Goal: Transaction & Acquisition: Purchase product/service

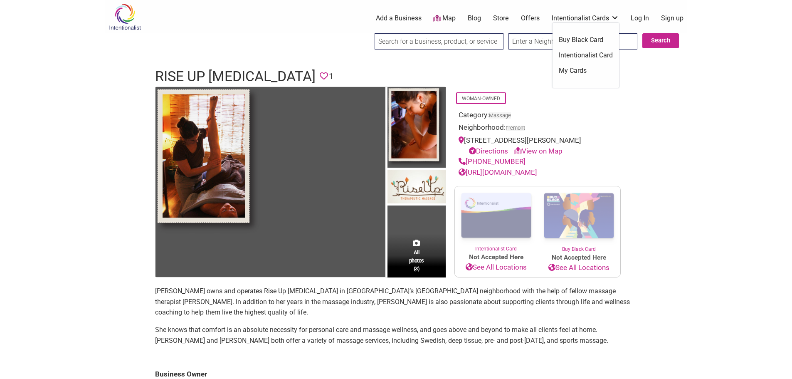
click at [576, 42] on link "Buy Black Card" at bounding box center [586, 39] width 54 height 9
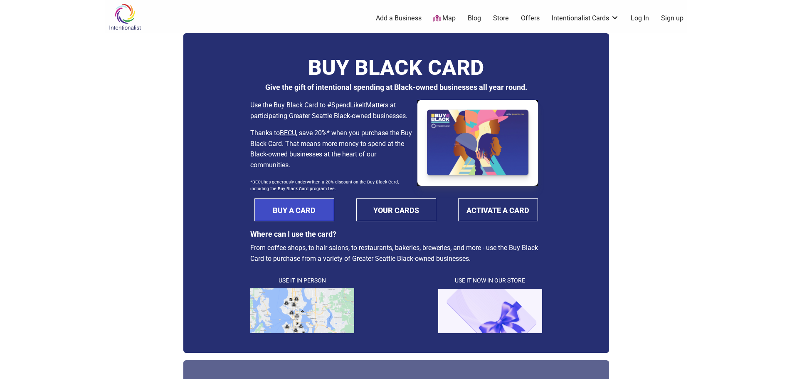
click at [323, 212] on link "BUY A CARD" at bounding box center [294, 209] width 80 height 23
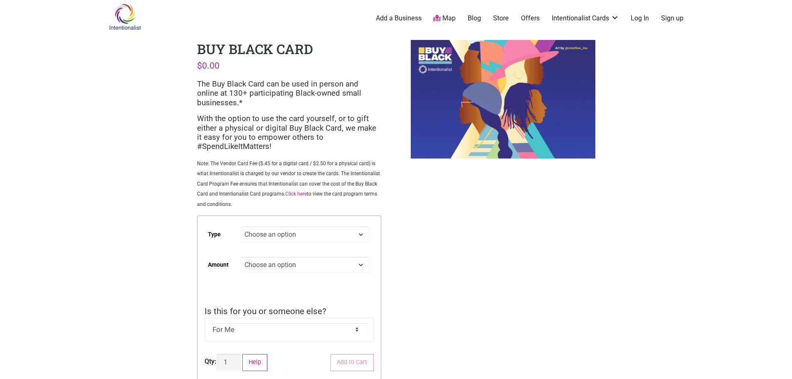
click at [339, 239] on select "Choose an option Digital Physical" at bounding box center [305, 234] width 128 height 16
click at [241, 226] on select "Choose an option Digital Physical" at bounding box center [305, 234] width 128 height 16
select select "Digital"
click at [305, 262] on select "Choose an option Custom 25 50 100 150 200 250 500" at bounding box center [305, 265] width 128 height 16
select select "150"
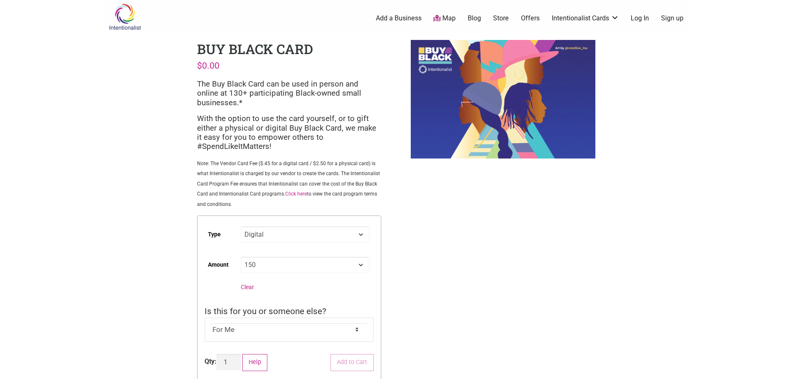
click at [241, 257] on select "Choose an option Custom 25 50 100 150 200 250 500" at bounding box center [305, 265] width 128 height 16
select select "Digital"
select select "150"
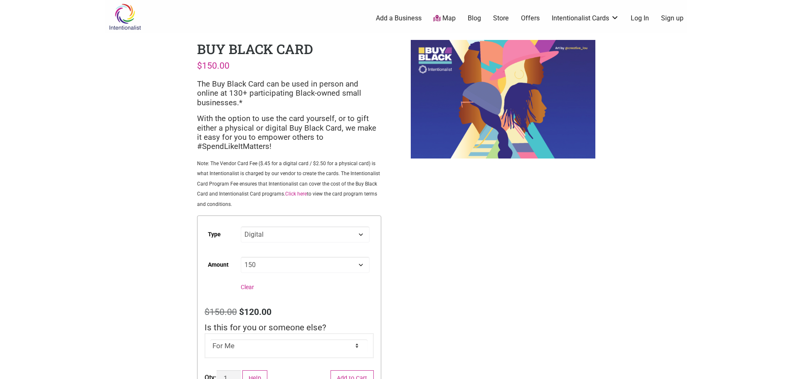
click at [267, 331] on span "Is this for you or someone else?" at bounding box center [266, 327] width 122 height 10
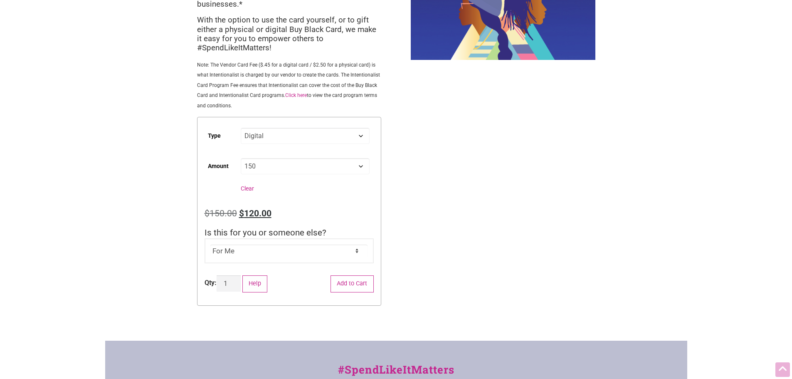
scroll to position [96, 0]
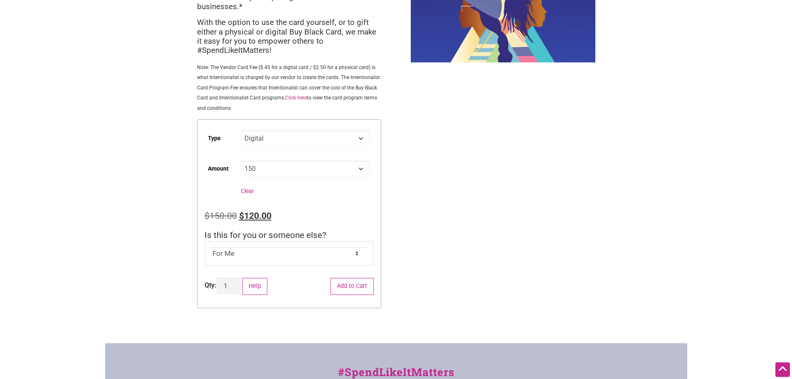
click at [283, 249] on select "For Me For Someone Else" at bounding box center [288, 253] width 157 height 12
select select "For Someone Else"
click at [210, 247] on select "For Me For Someone Else" at bounding box center [288, 253] width 157 height 12
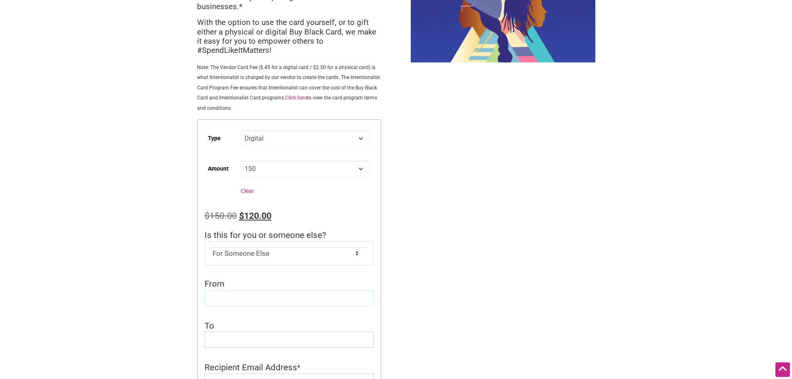
click at [237, 296] on input "From" at bounding box center [289, 298] width 169 height 16
type input "[PERSON_NAME]"
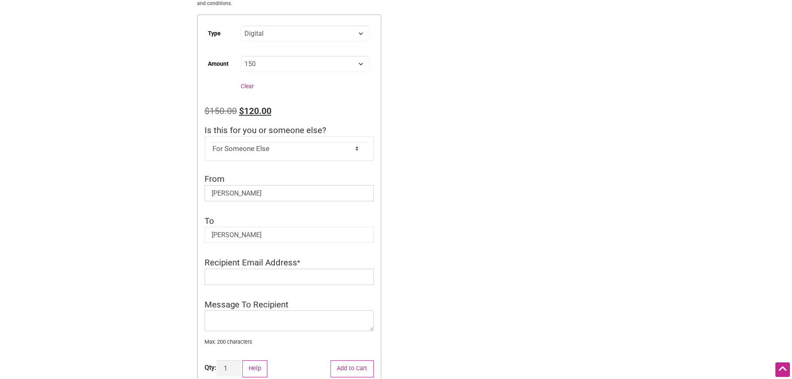
scroll to position [202, 0]
type input "[PERSON_NAME]"
click at [286, 271] on input "Recipient Email Address" at bounding box center [289, 276] width 169 height 16
type input "[EMAIL_ADDRESS][DOMAIN_NAME]"
type textarea "I"
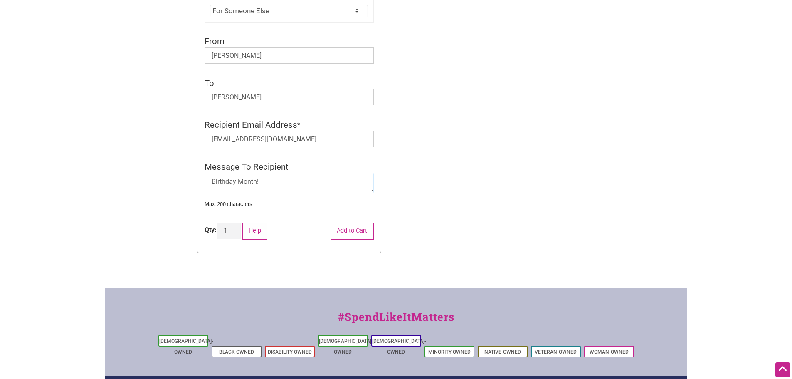
scroll to position [341, 0]
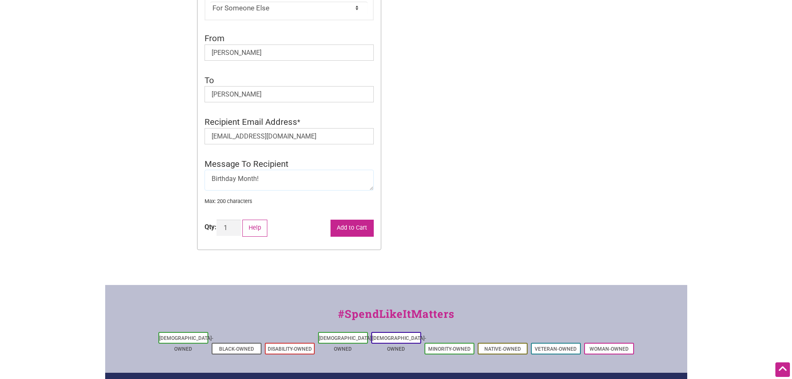
type textarea "Birthday Month!"
click at [351, 234] on button "Add to Cart" at bounding box center [352, 228] width 43 height 17
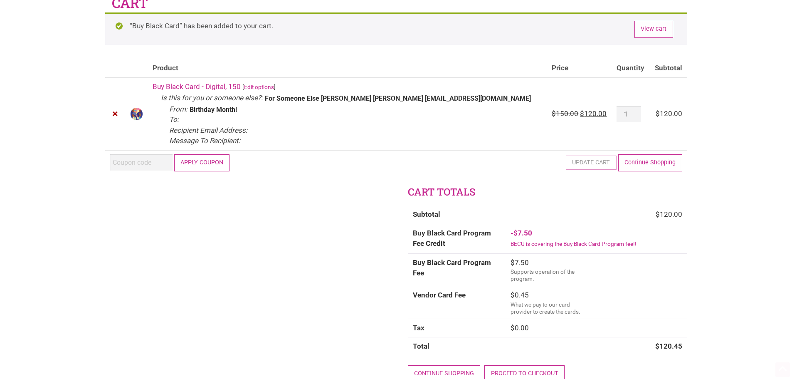
scroll to position [85, 0]
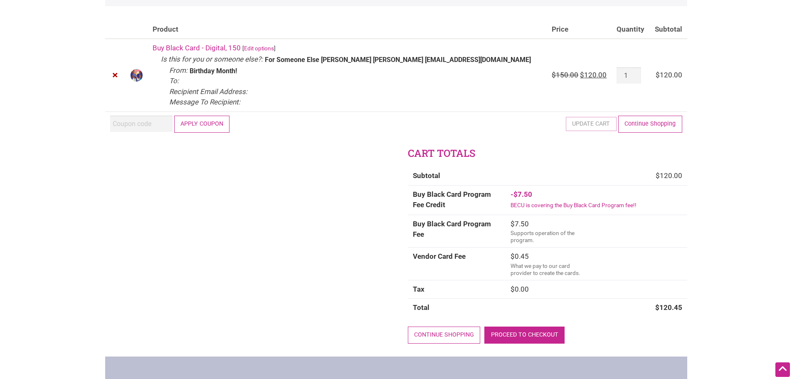
click at [526, 337] on link "Proceed to checkout" at bounding box center [524, 334] width 80 height 17
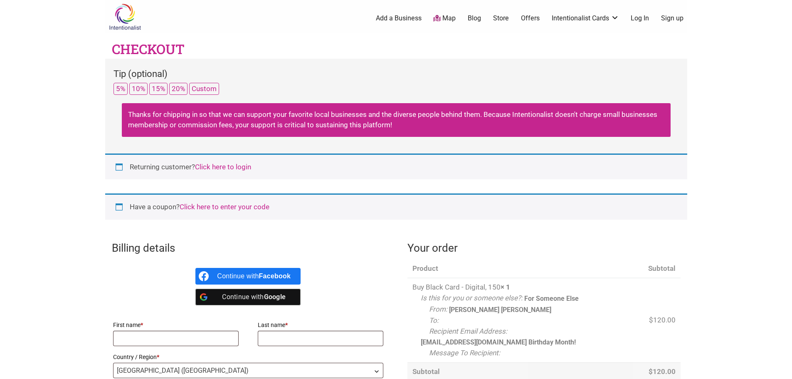
select select "WA"
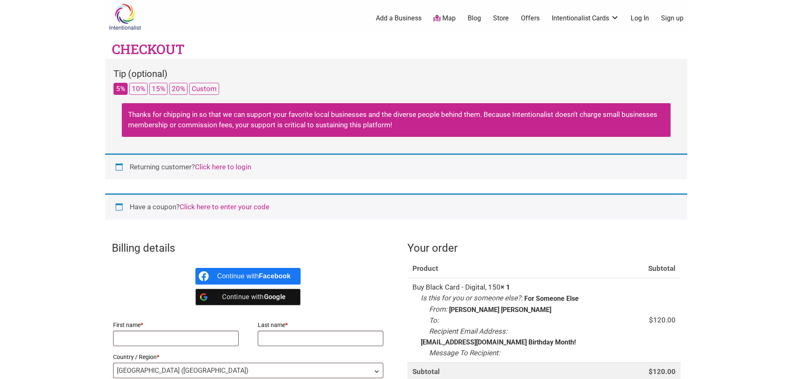
click at [116, 91] on button "5%" at bounding box center [121, 89] width 14 height 12
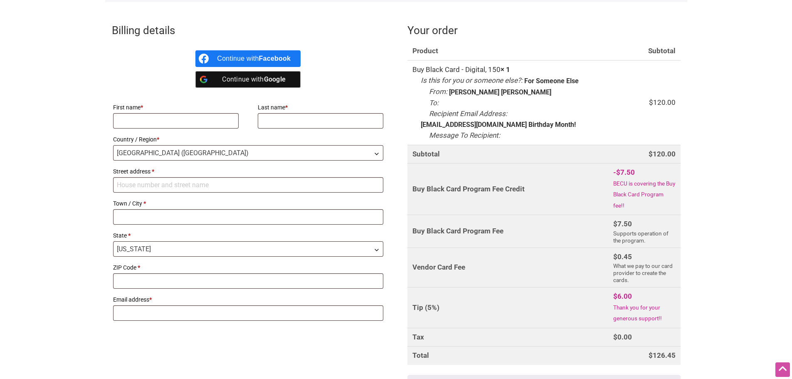
scroll to position [241, 0]
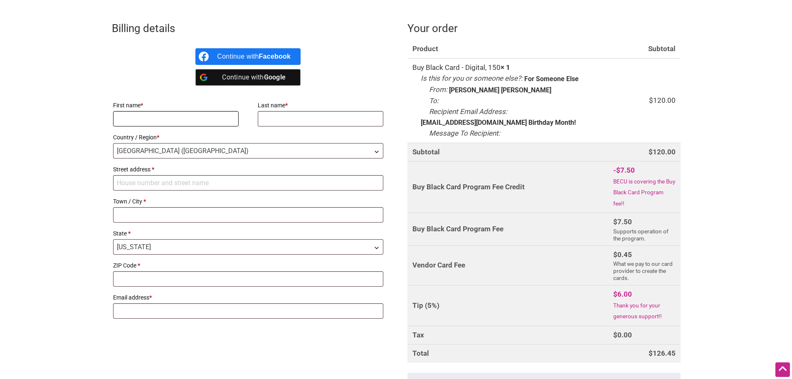
click at [136, 123] on input "First name *" at bounding box center [176, 118] width 126 height 15
type input "[PERSON_NAME]"
type input "[STREET_ADDRESS]"
type input "[GEOGRAPHIC_DATA]"
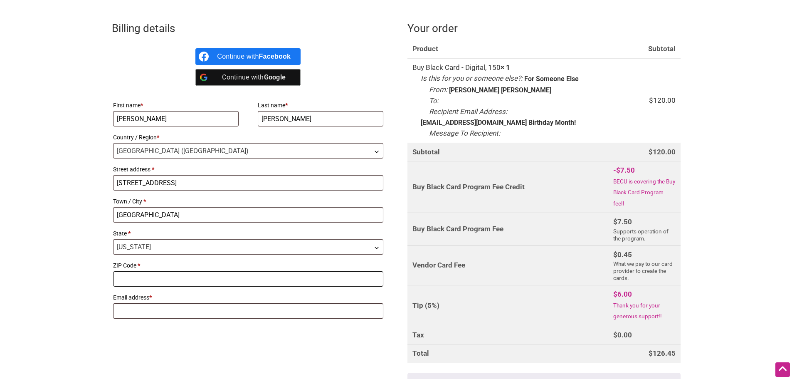
type input "98122"
type input "[EMAIL_ADDRESS][DOMAIN_NAME]"
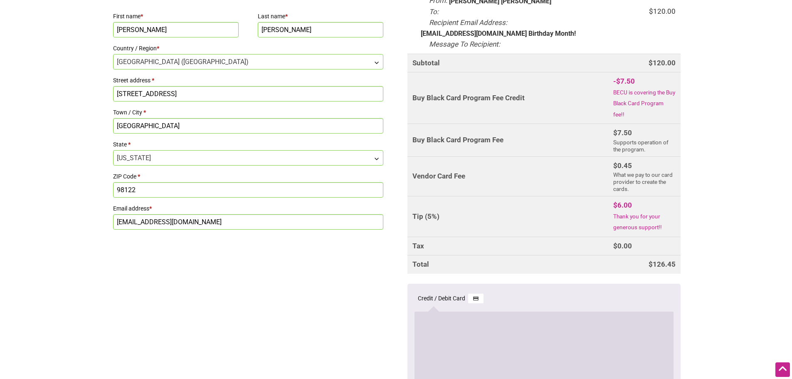
scroll to position [421, 0]
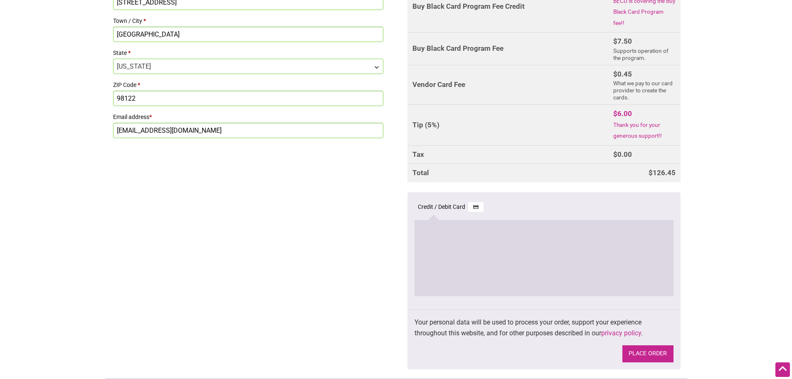
click at [653, 345] on button "Place order" at bounding box center [647, 353] width 51 height 17
